Goal: Information Seeking & Learning: Learn about a topic

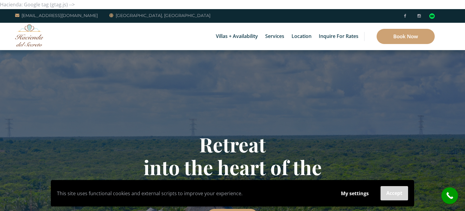
click at [384, 195] on button "Accept" at bounding box center [395, 193] width 28 height 14
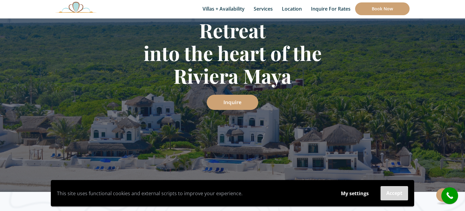
scroll to position [126, 0]
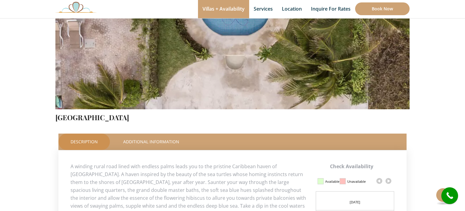
scroll to position [162, 0]
click at [82, 114] on link "[GEOGRAPHIC_DATA]" at bounding box center [92, 116] width 74 height 9
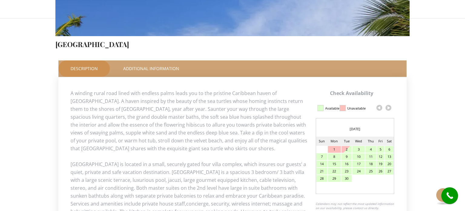
scroll to position [92, 0]
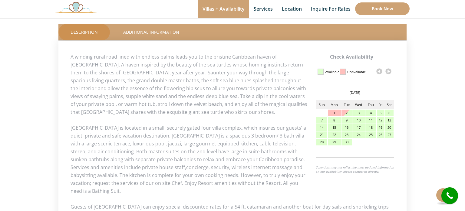
scroll to position [271, 0]
click at [291, 52] on p "A winding rural road lined with endless palms leads you to the pristine Caribbe…" at bounding box center [233, 83] width 324 height 63
